Goal: Communication & Community: Connect with others

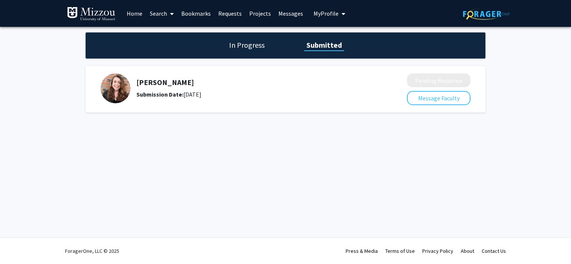
click at [266, 97] on div "Submission Date: [DATE]" at bounding box center [251, 94] width 231 height 9
click at [289, 18] on link "Messages" at bounding box center [291, 13] width 32 height 26
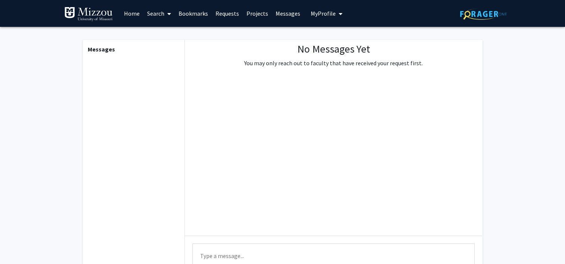
click at [324, 15] on span "My Profile" at bounding box center [323, 13] width 25 height 7
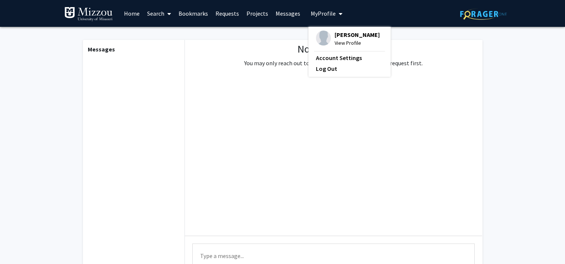
click at [253, 17] on link "Projects" at bounding box center [257, 13] width 29 height 26
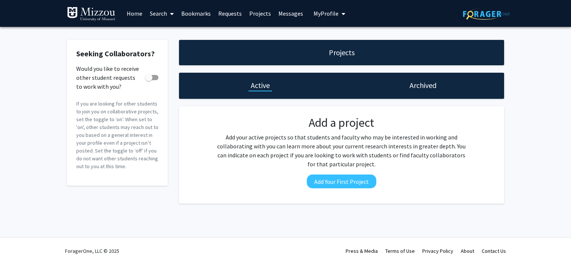
click at [224, 16] on link "Requests" at bounding box center [229, 13] width 31 height 26
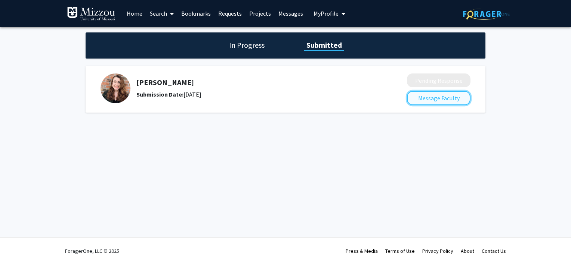
click at [422, 102] on button "Message Faculty" at bounding box center [438, 98] width 63 height 14
click at [260, 44] on h1 "In Progress" at bounding box center [247, 45] width 40 height 10
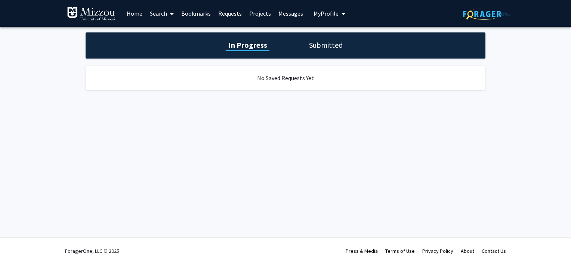
click at [133, 16] on link "Home" at bounding box center [134, 13] width 23 height 26
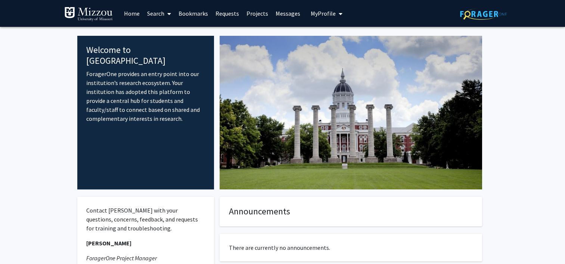
click at [481, 16] on img at bounding box center [483, 14] width 47 height 12
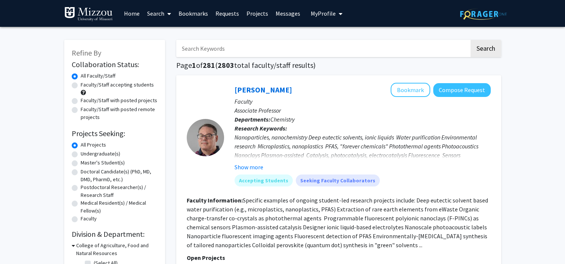
click at [140, 16] on link "Home" at bounding box center [131, 13] width 23 height 26
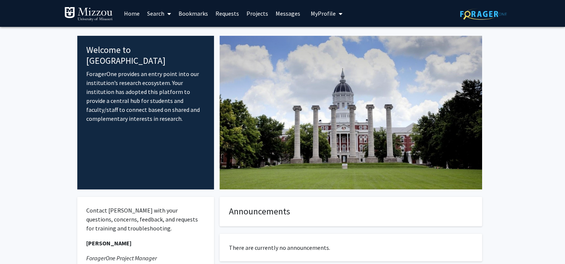
click at [168, 11] on icon at bounding box center [169, 14] width 4 height 6
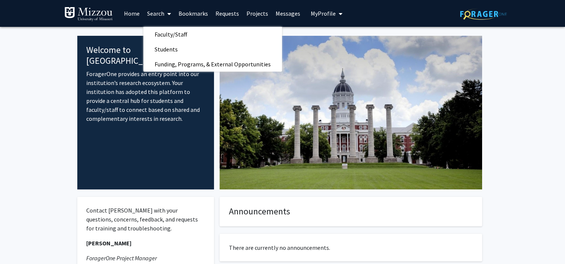
click at [229, 13] on link "Requests" at bounding box center [227, 13] width 31 height 26
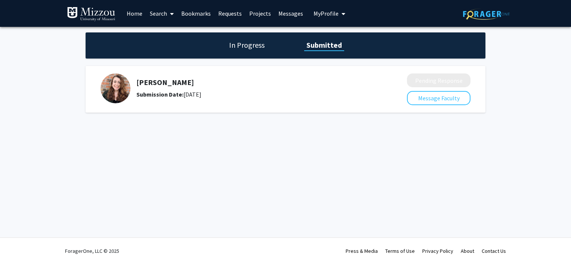
click at [168, 94] on b "Submission Date:" at bounding box center [159, 94] width 47 height 7
click at [247, 54] on div "In Progress Submitted" at bounding box center [286, 45] width 400 height 26
click at [256, 48] on h1 "In Progress" at bounding box center [247, 45] width 40 height 10
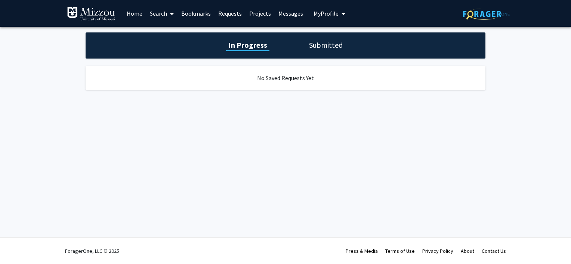
click at [331, 45] on h1 "Submitted" at bounding box center [326, 45] width 38 height 10
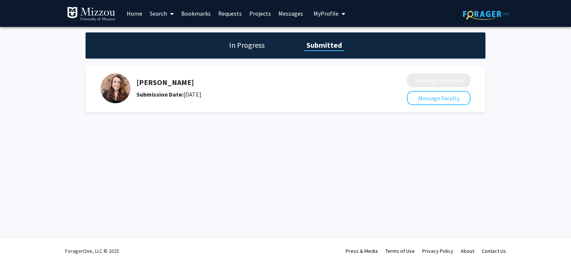
click at [185, 97] on div "Submission Date: September 26, 2025" at bounding box center [251, 94] width 231 height 9
click at [216, 23] on link "Requests" at bounding box center [229, 13] width 31 height 26
click at [228, 17] on link "Requests" at bounding box center [229, 13] width 31 height 26
click at [486, 15] on img at bounding box center [486, 14] width 47 height 12
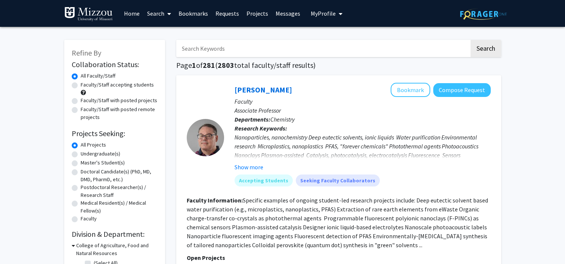
click at [317, 18] on button "My Profile" at bounding box center [327, 13] width 36 height 27
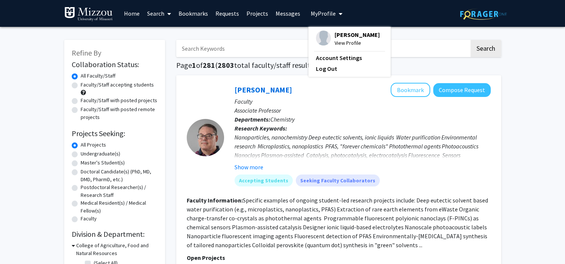
click at [335, 41] on span "View Profile" at bounding box center [357, 43] width 45 height 8
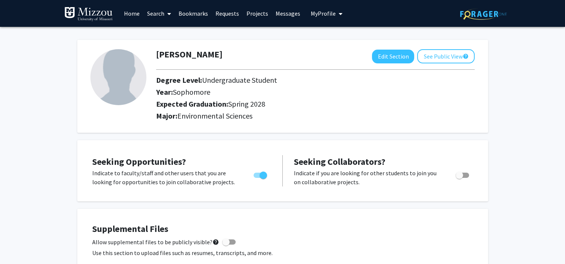
click at [229, 12] on link "Requests" at bounding box center [227, 13] width 31 height 26
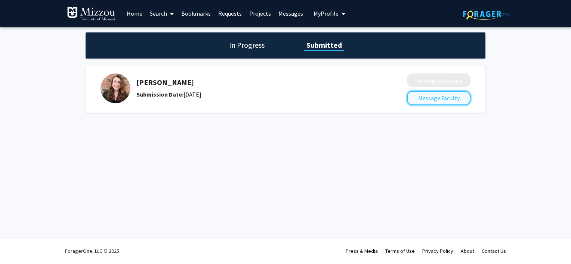
click at [445, 100] on button "Message Faculty" at bounding box center [438, 98] width 63 height 14
click at [263, 44] on h1 "In Progress" at bounding box center [247, 45] width 40 height 10
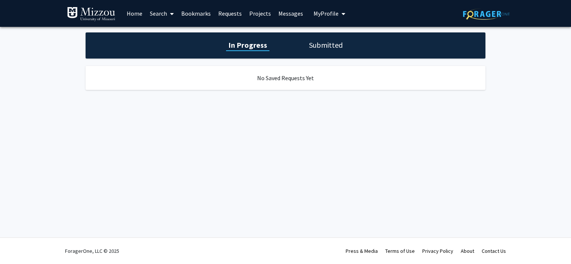
click at [335, 49] on h1 "Submitted" at bounding box center [326, 45] width 38 height 10
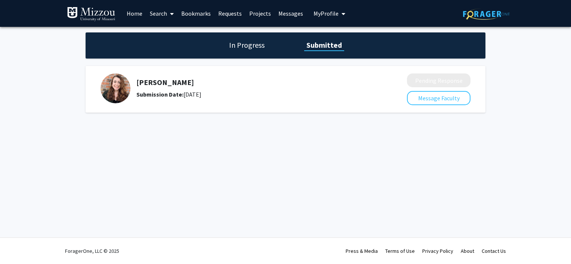
click at [236, 46] on h1 "In Progress" at bounding box center [247, 45] width 40 height 10
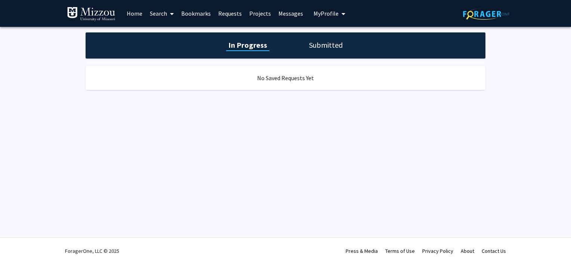
click at [327, 42] on h1 "Submitted" at bounding box center [326, 45] width 38 height 10
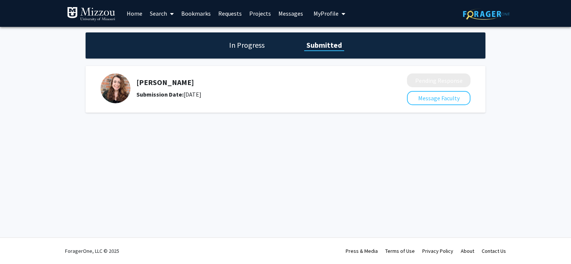
drag, startPoint x: 200, startPoint y: 93, endPoint x: 270, endPoint y: 93, distance: 70.2
click at [270, 93] on div "Submission Date: September 26, 2025" at bounding box center [251, 94] width 231 height 9
drag, startPoint x: 270, startPoint y: 93, endPoint x: 316, endPoint y: 97, distance: 45.4
click at [316, 97] on div "Submission Date: September 26, 2025" at bounding box center [251, 94] width 231 height 9
click at [264, 47] on h1 "In Progress" at bounding box center [247, 45] width 40 height 10
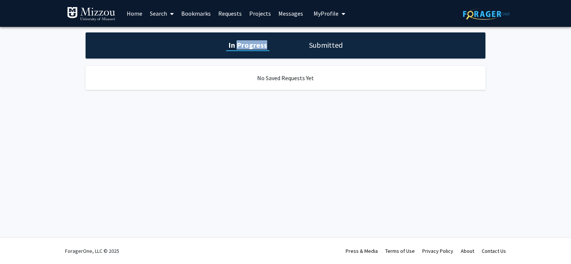
click at [264, 47] on h1 "In Progress" at bounding box center [247, 45] width 43 height 10
drag, startPoint x: 264, startPoint y: 47, endPoint x: 397, endPoint y: 75, distance: 135.8
click at [397, 75] on div "No Saved Requests Yet" at bounding box center [286, 78] width 400 height 24
click at [333, 43] on h1 "Submitted" at bounding box center [326, 45] width 38 height 10
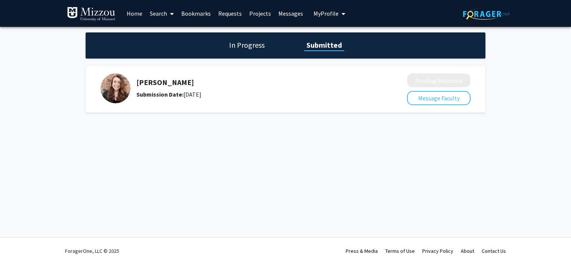
click at [341, 13] on icon "My profile dropdown to access profile and logout" at bounding box center [343, 14] width 4 height 6
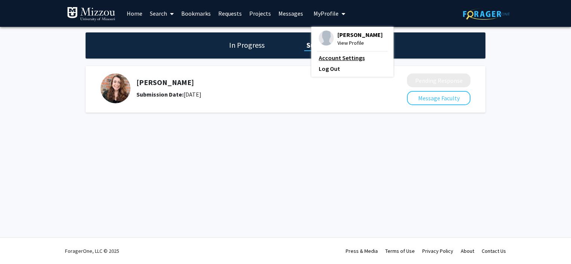
drag, startPoint x: 338, startPoint y: 13, endPoint x: 344, endPoint y: 56, distance: 42.9
click at [344, 27] on div "My Profile Donovan Kim View Profile Account Settings Log Out" at bounding box center [329, 13] width 36 height 27
click at [344, 56] on link "Account Settings" at bounding box center [352, 57] width 67 height 9
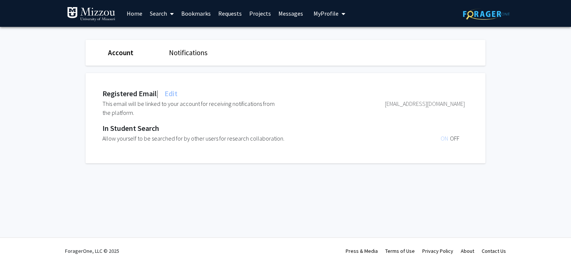
click at [126, 55] on link "Account" at bounding box center [120, 52] width 25 height 9
click at [183, 55] on link "Notifications" at bounding box center [188, 52] width 38 height 9
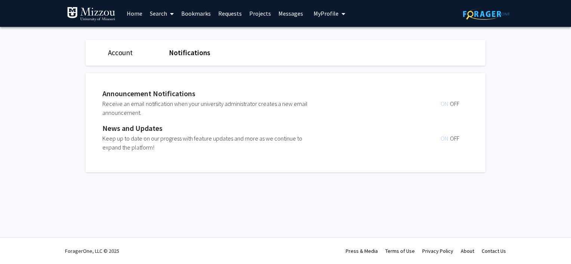
click at [178, 10] on link "Bookmarks" at bounding box center [195, 13] width 37 height 26
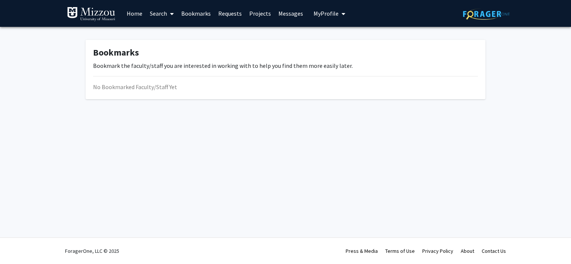
click at [144, 13] on link "Home" at bounding box center [134, 13] width 23 height 26
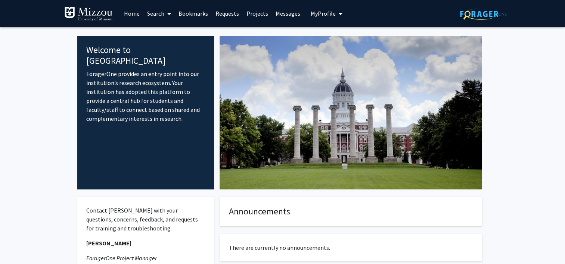
click at [115, 12] on link at bounding box center [92, 13] width 56 height 26
click at [130, 15] on link "Home" at bounding box center [131, 13] width 23 height 26
click at [159, 13] on link "Search" at bounding box center [158, 13] width 31 height 26
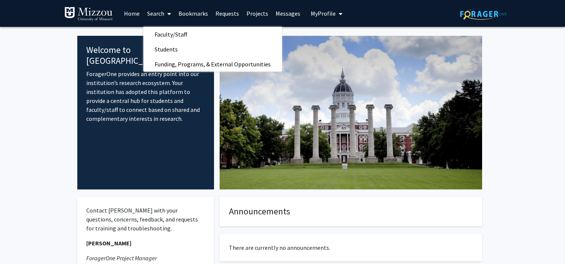
click at [205, 13] on link "Bookmarks" at bounding box center [193, 13] width 37 height 26
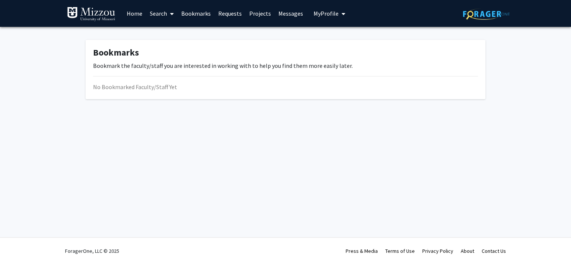
click at [252, 12] on link "Projects" at bounding box center [259, 13] width 29 height 26
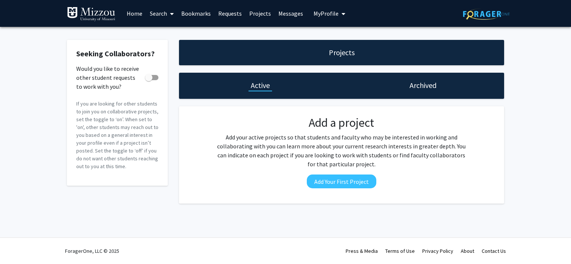
click at [562, 126] on div "Seeking Collaborators? Would you like to receive other student requests to work…" at bounding box center [285, 124] width 571 height 194
click at [416, 89] on h1 "Archived" at bounding box center [422, 85] width 27 height 10
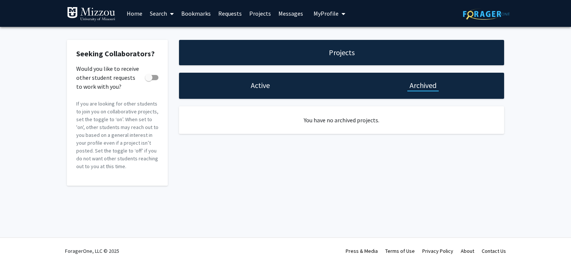
click at [263, 84] on h1 "Active" at bounding box center [260, 85] width 19 height 10
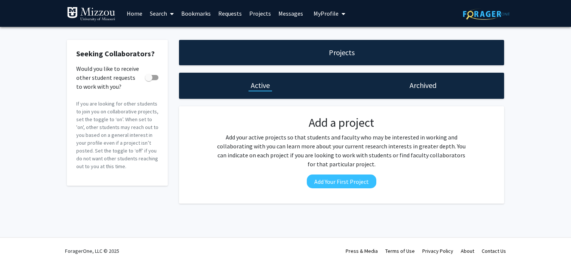
click at [262, 10] on link "Projects" at bounding box center [259, 13] width 29 height 26
click at [263, 16] on link "Projects" at bounding box center [259, 13] width 29 height 26
click at [287, 15] on link "Messages" at bounding box center [291, 13] width 32 height 26
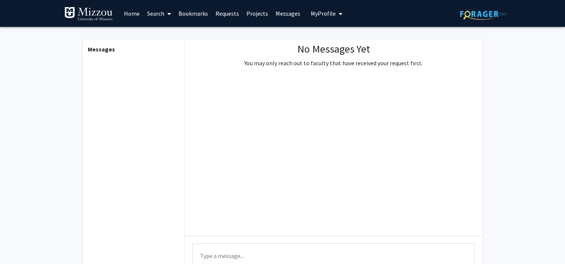
click at [225, 58] on div "No Messages Yet You may only reach out to faculty that have received your reque…" at bounding box center [333, 138] width 297 height 196
click at [278, 18] on link "Messages" at bounding box center [288, 13] width 32 height 26
click at [160, 12] on link "Search" at bounding box center [158, 13] width 31 height 26
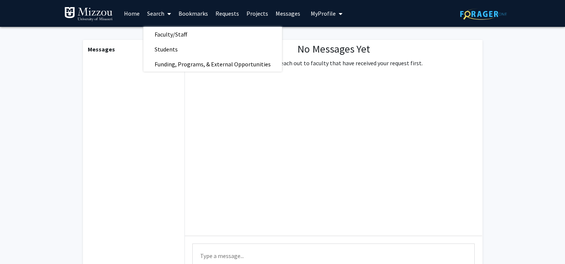
click at [160, 12] on link "Search" at bounding box center [158, 13] width 31 height 26
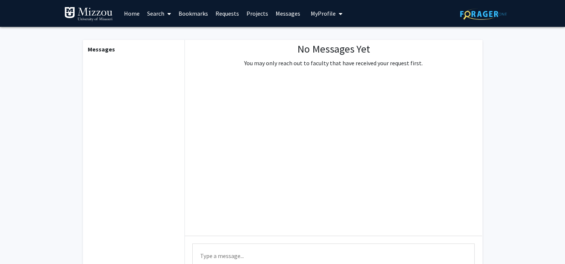
click at [136, 13] on link "Home" at bounding box center [131, 13] width 23 height 26
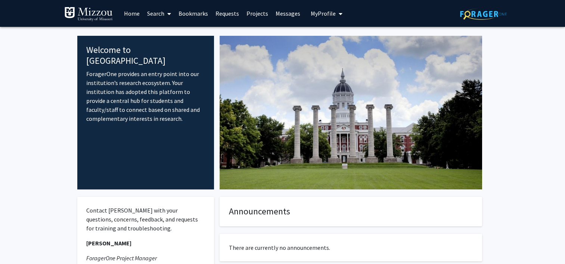
click at [136, 13] on link "Home" at bounding box center [131, 13] width 23 height 26
click at [216, 15] on link "Requests" at bounding box center [227, 13] width 31 height 26
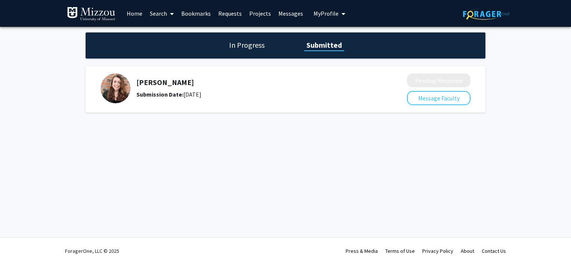
click at [250, 47] on h1 "In Progress" at bounding box center [247, 45] width 40 height 10
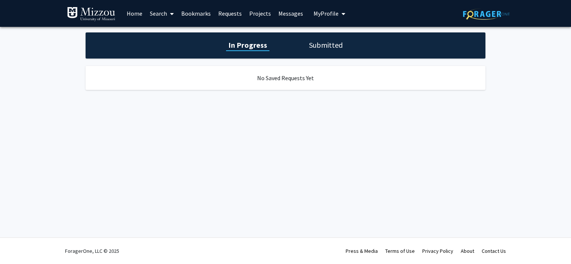
click at [325, 45] on h1 "Submitted" at bounding box center [326, 45] width 38 height 10
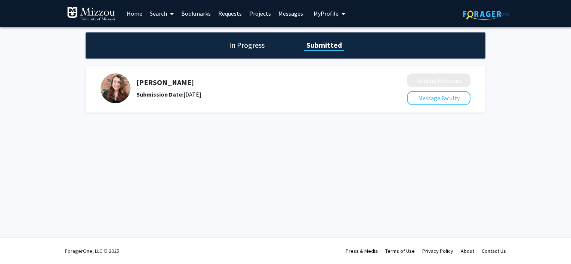
click at [158, 89] on div "Emily Althoff Submission Date: September 26, 2025" at bounding box center [251, 88] width 231 height 21
drag, startPoint x: 158, startPoint y: 89, endPoint x: 223, endPoint y: 117, distance: 69.8
click at [223, 117] on div "In Progress Submitted Emily Althoff Submission Date: September 26, 2025 Pending…" at bounding box center [285, 80] width 571 height 106
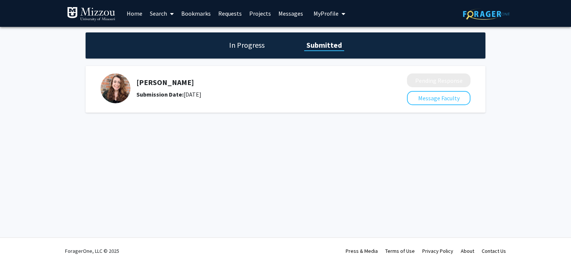
click at [287, 10] on link "Messages" at bounding box center [291, 13] width 32 height 26
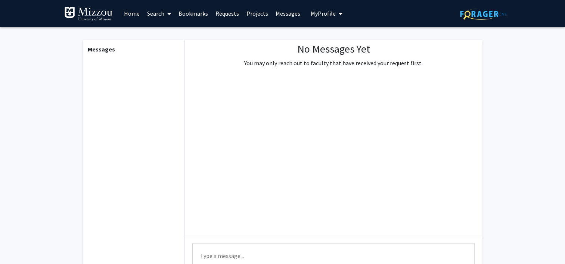
click at [245, 18] on link "Projects" at bounding box center [257, 13] width 29 height 26
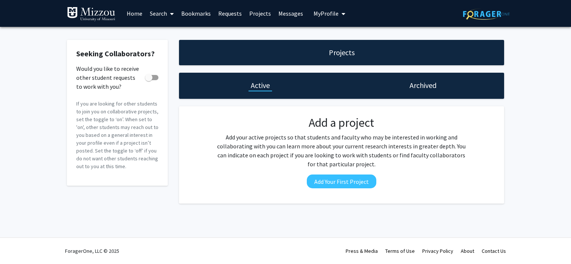
click at [218, 16] on link "Requests" at bounding box center [229, 13] width 31 height 26
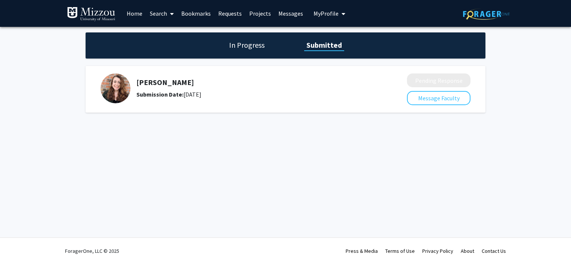
click at [193, 12] on link "Bookmarks" at bounding box center [195, 13] width 37 height 26
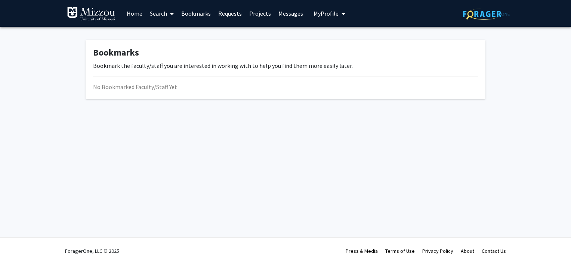
click at [148, 15] on link "Search" at bounding box center [161, 13] width 31 height 26
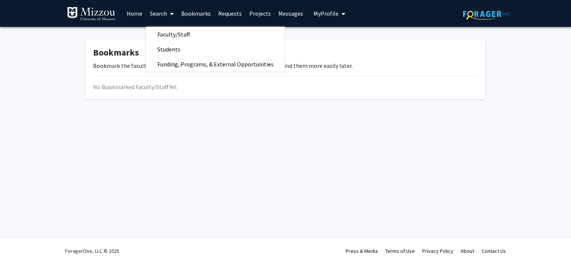
click at [135, 10] on link "Home" at bounding box center [134, 13] width 23 height 26
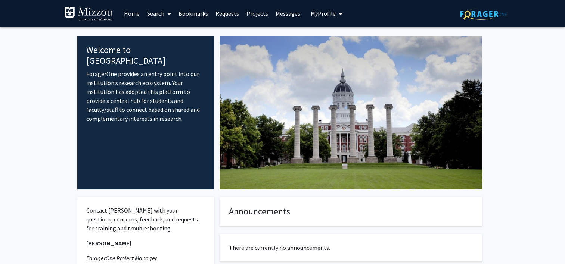
click at [489, 12] on img at bounding box center [483, 14] width 47 height 12
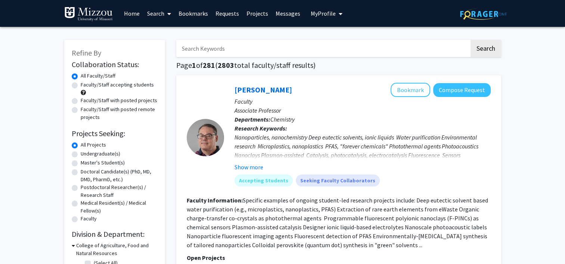
click at [128, 14] on link "Home" at bounding box center [131, 13] width 23 height 26
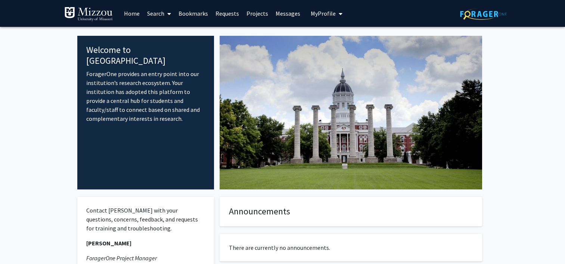
click at [336, 15] on span "My profile dropdown to access profile and logout" at bounding box center [339, 14] width 7 height 26
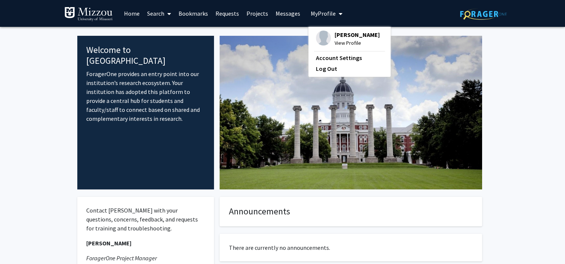
click at [230, 15] on link "Requests" at bounding box center [227, 13] width 31 height 26
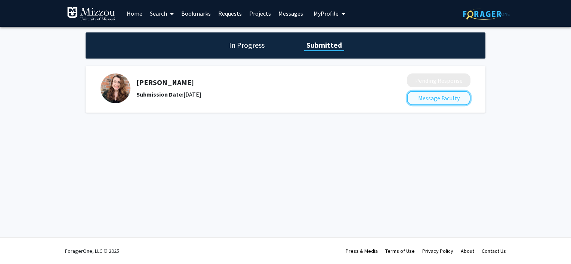
click at [439, 102] on button "Message Faculty" at bounding box center [438, 98] width 63 height 14
click at [248, 44] on h1 "In Progress" at bounding box center [247, 45] width 40 height 10
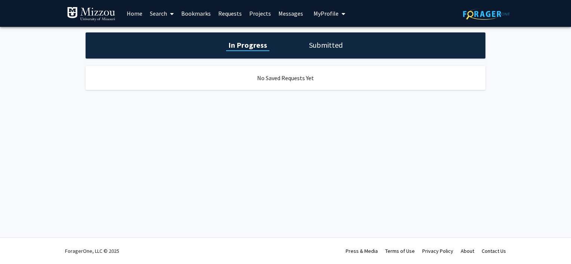
click at [333, 49] on h1 "Submitted" at bounding box center [326, 45] width 38 height 10
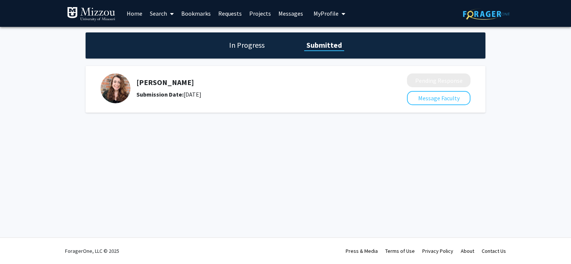
click at [293, 237] on div "Skip navigation Home Search Bookmarks Requests Projects Messages My Profile Don…" at bounding box center [285, 132] width 571 height 264
click at [258, 46] on h1 "In Progress" at bounding box center [247, 45] width 40 height 10
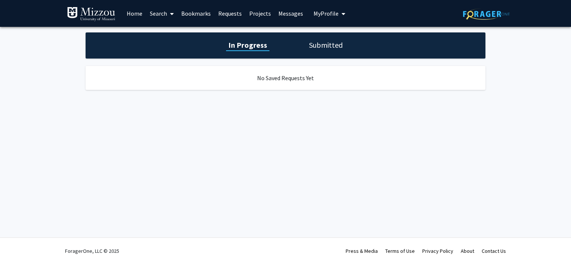
click at [335, 48] on h1 "Submitted" at bounding box center [326, 45] width 38 height 10
